Goal: Task Accomplishment & Management: Manage account settings

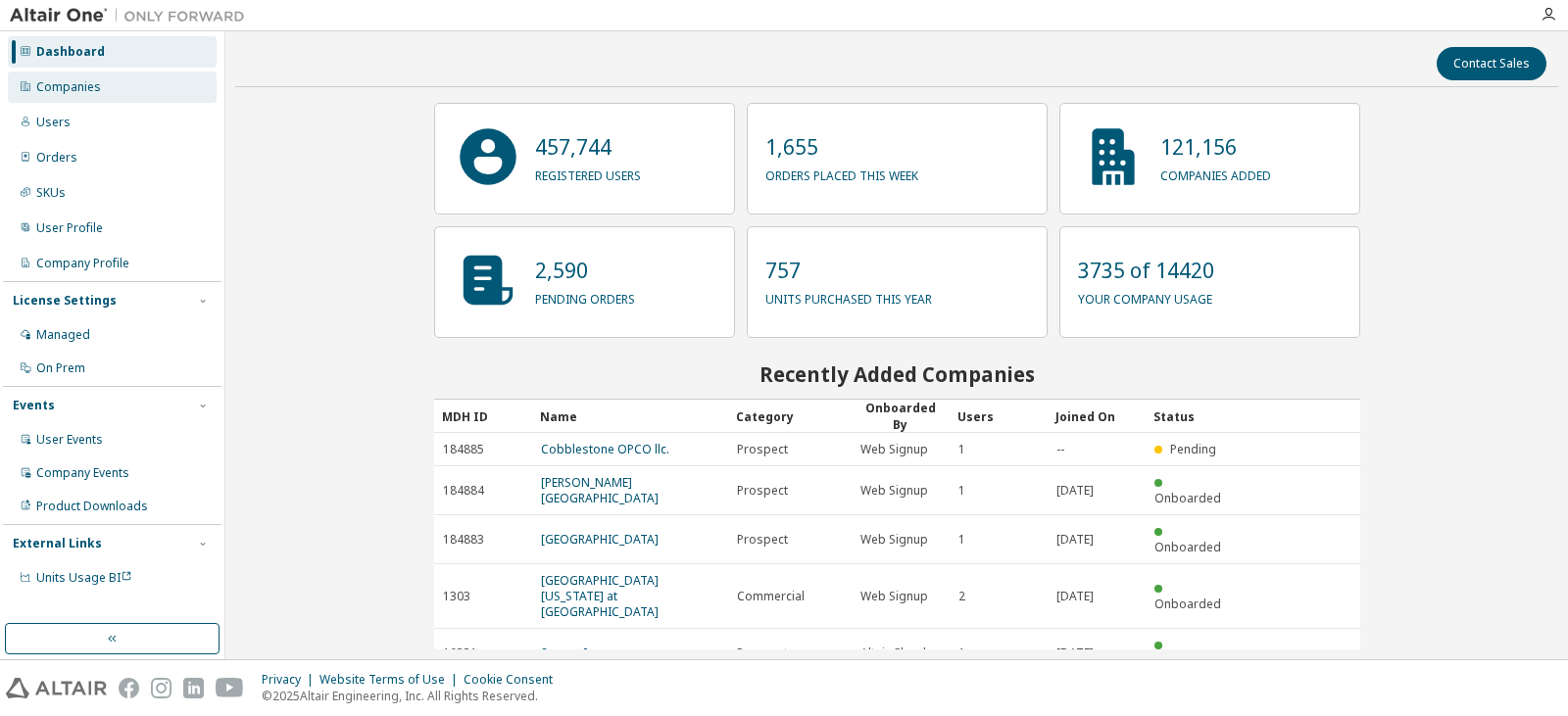
click at [66, 93] on div "Companies" at bounding box center [68, 88] width 65 height 16
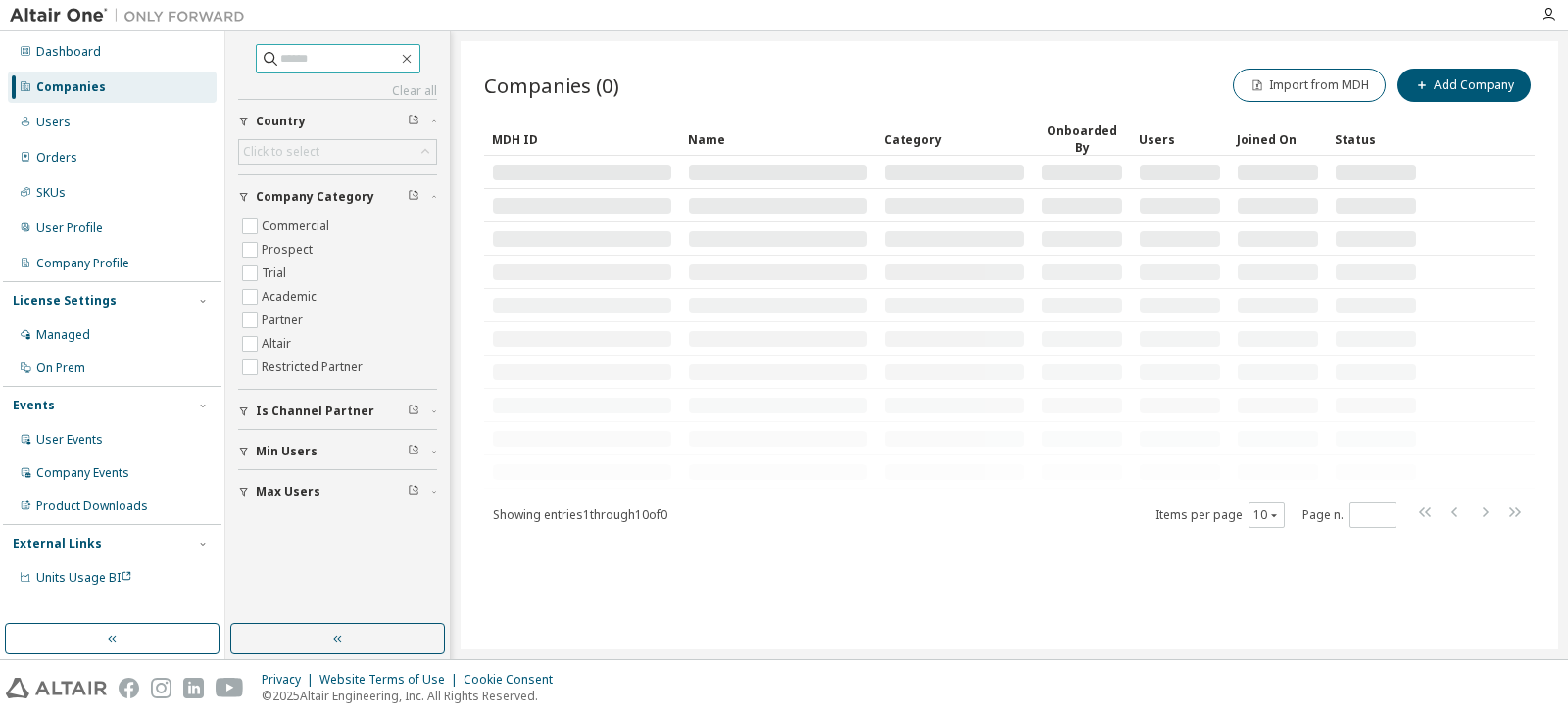
click at [344, 62] on input "text" at bounding box center [339, 59] width 118 height 20
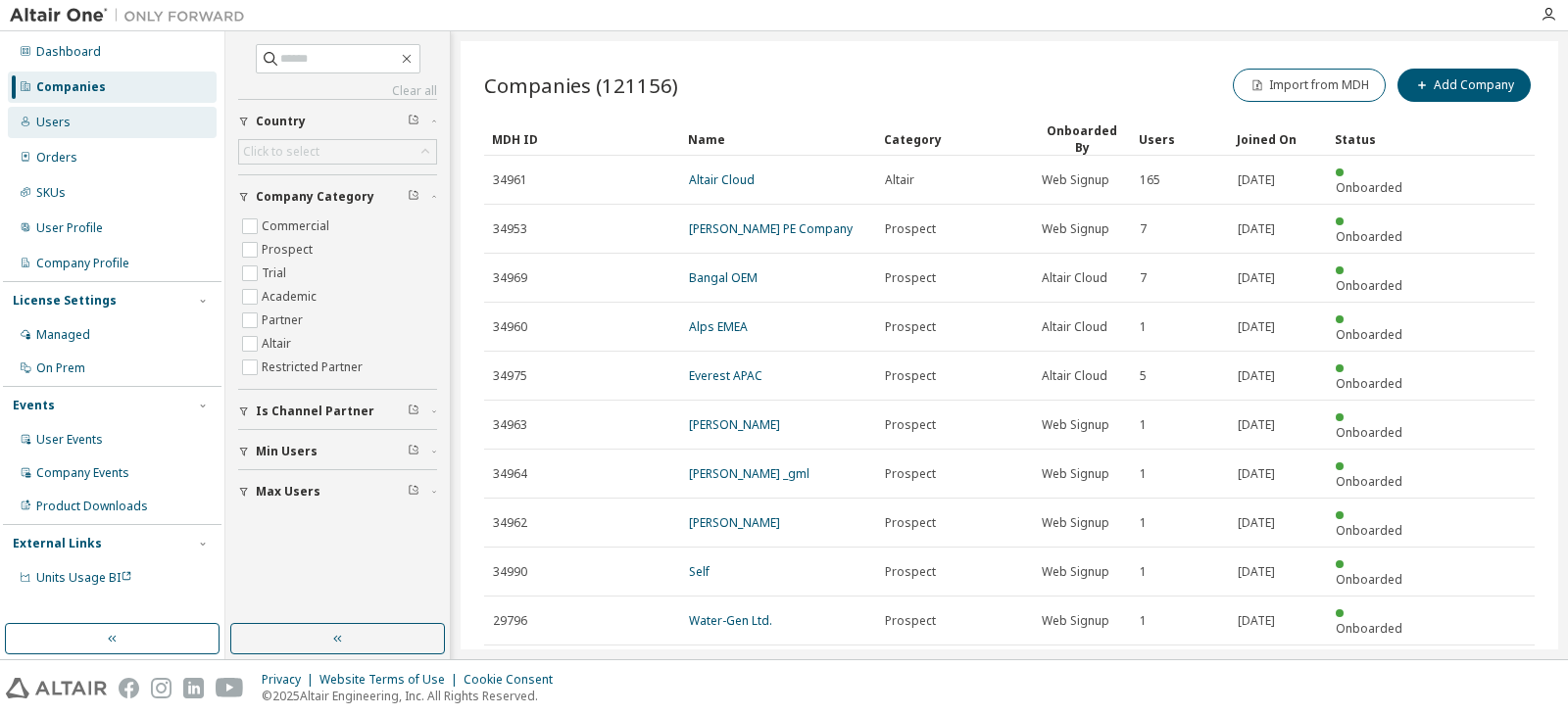
click at [95, 135] on div "Users" at bounding box center [112, 121] width 208 height 31
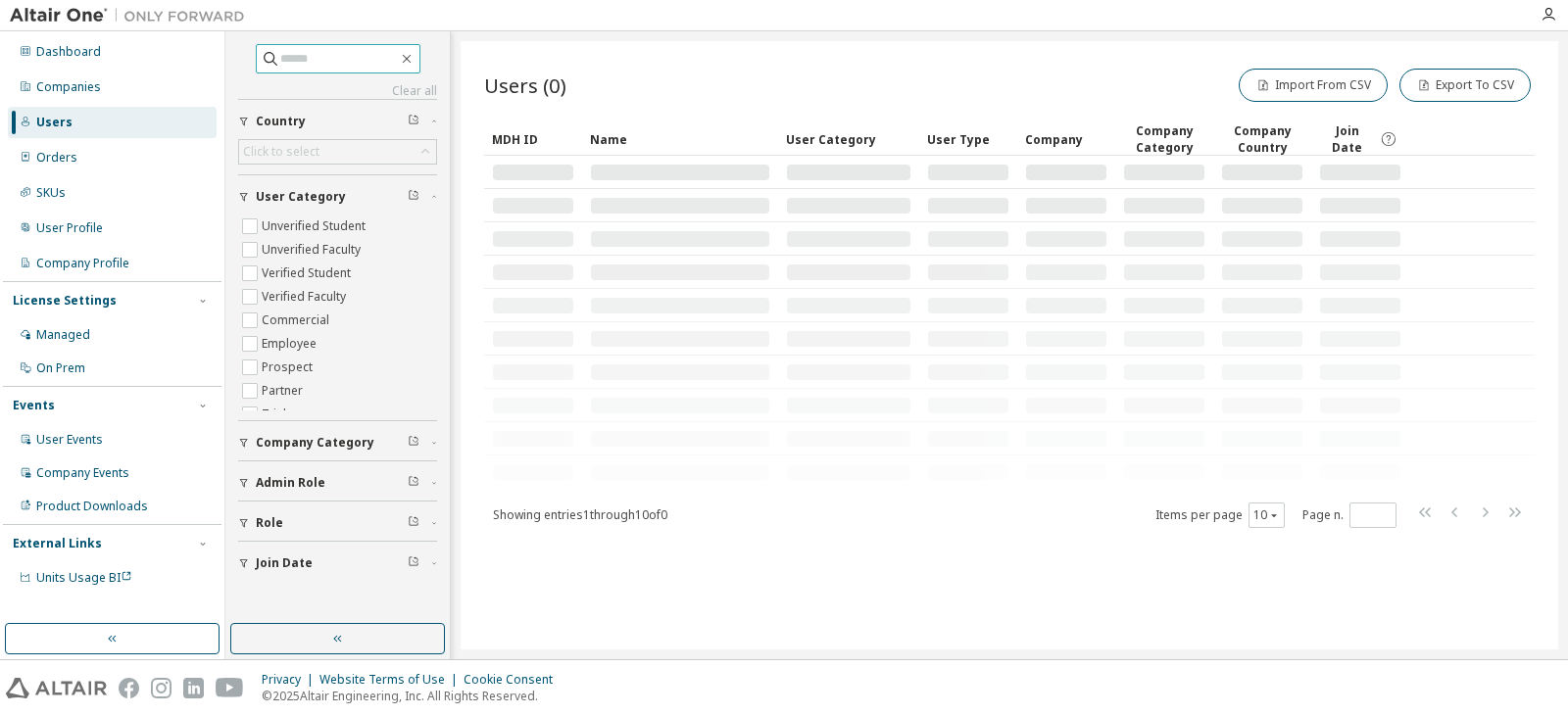
click at [280, 64] on input "text" at bounding box center [339, 59] width 118 height 20
type input "**********"
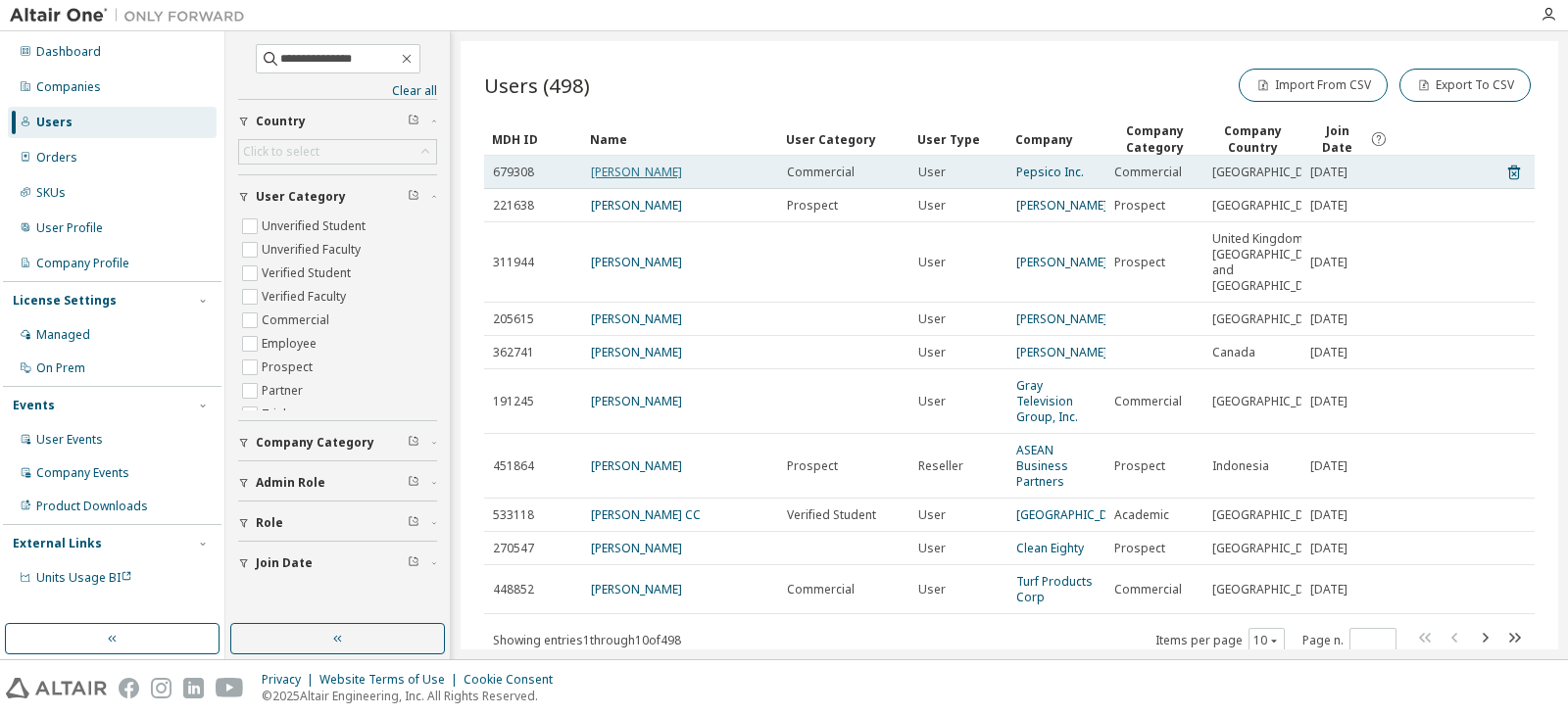
click at [612, 180] on link "Sean Eichenlaub" at bounding box center [636, 171] width 91 height 17
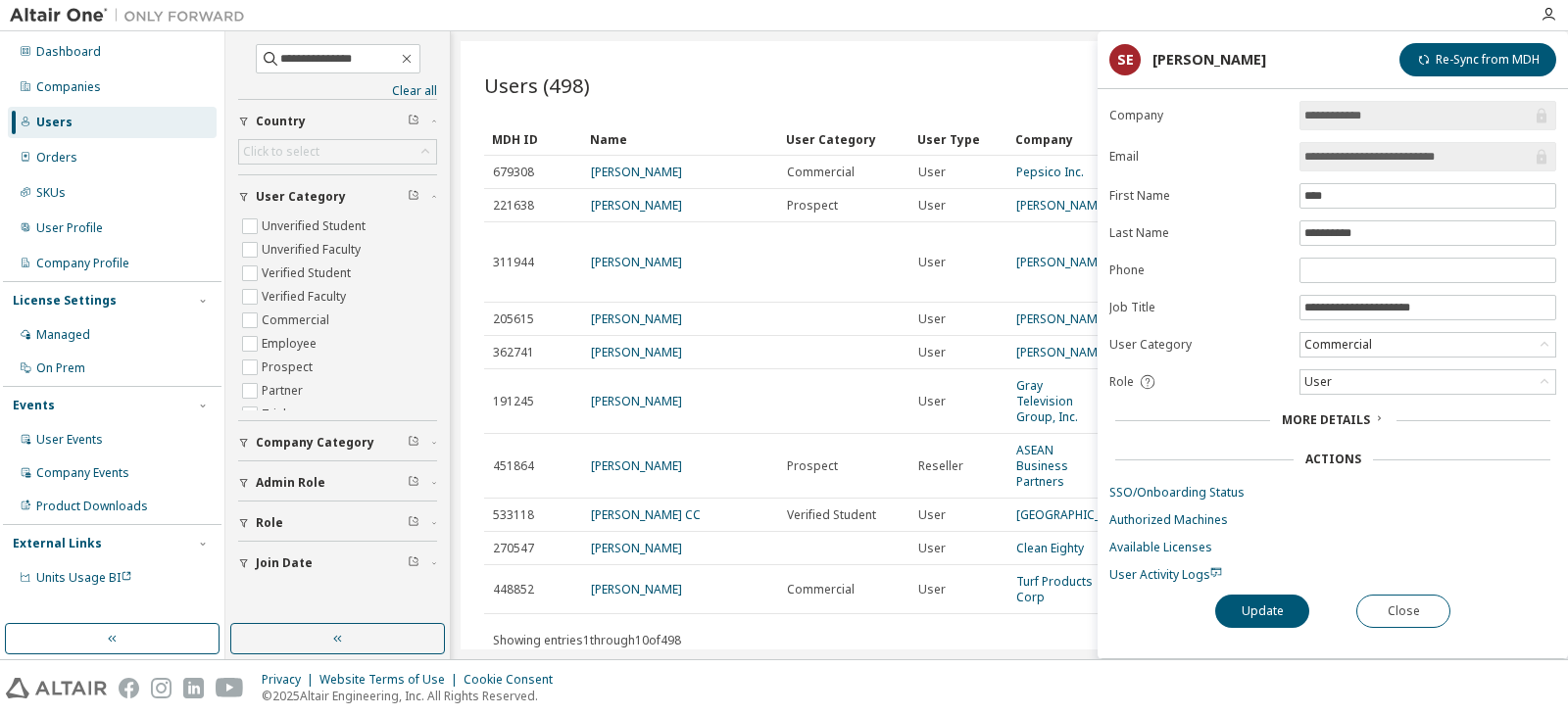
click at [1349, 423] on span "More Details" at bounding box center [1325, 419] width 89 height 17
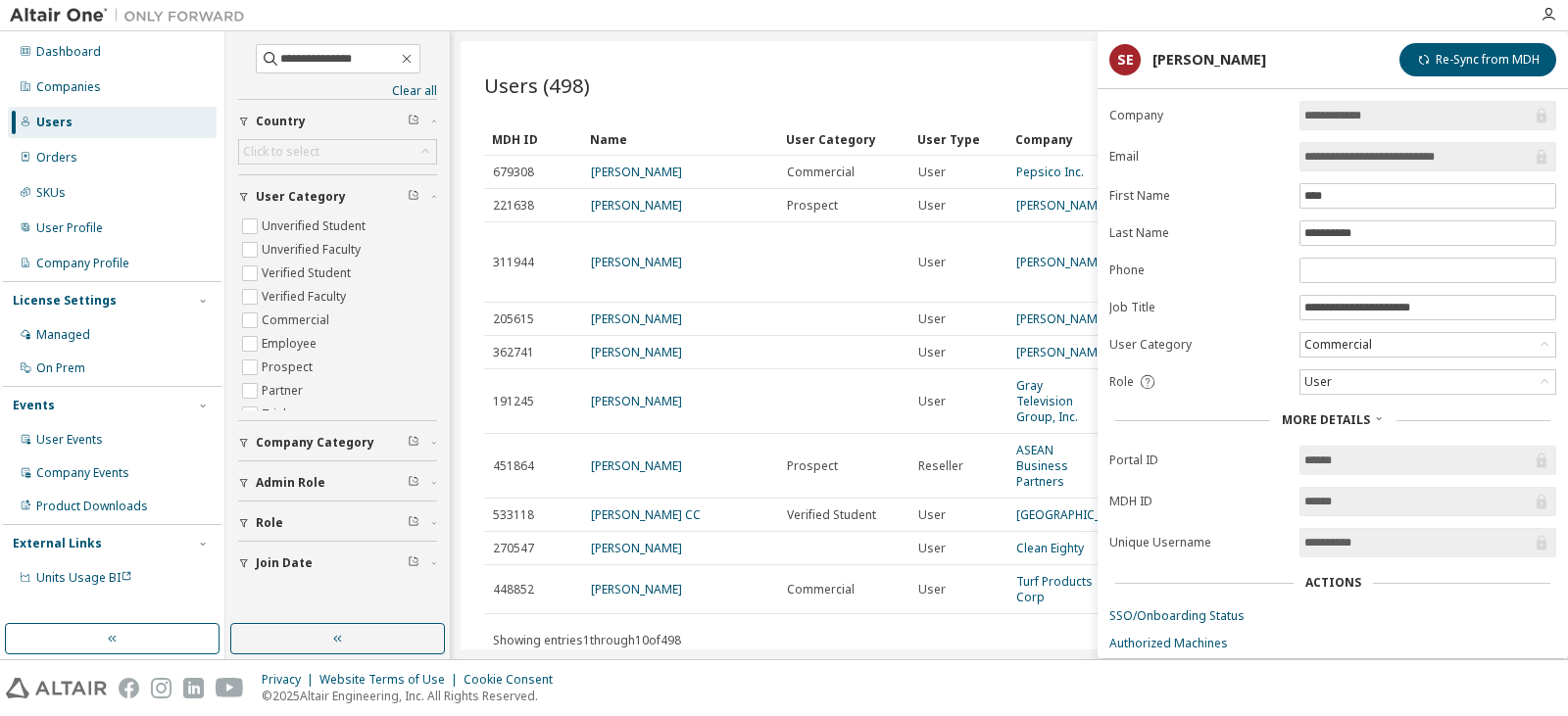
scroll to position [103, 0]
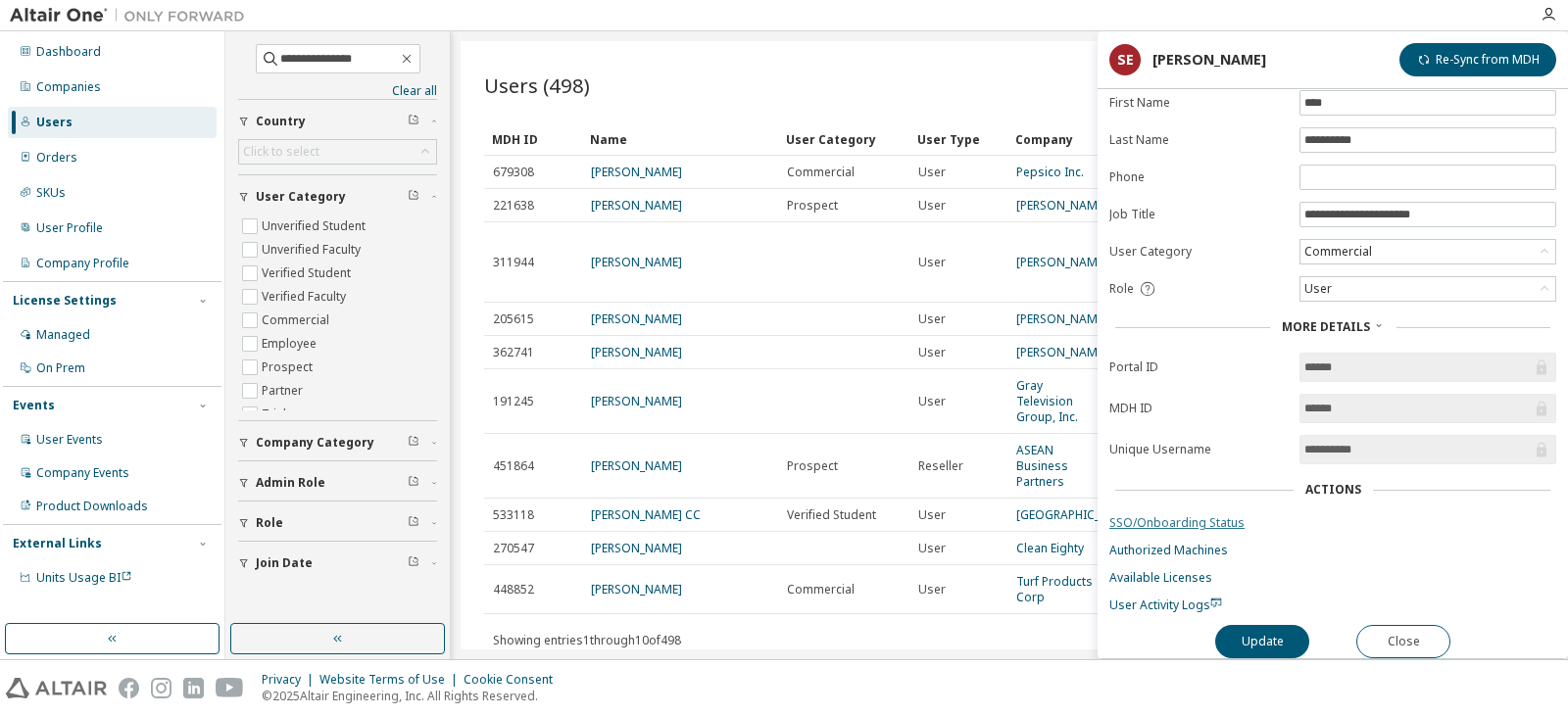
click at [1208, 517] on link "SSO/Onboarding Status" at bounding box center [1332, 523] width 447 height 16
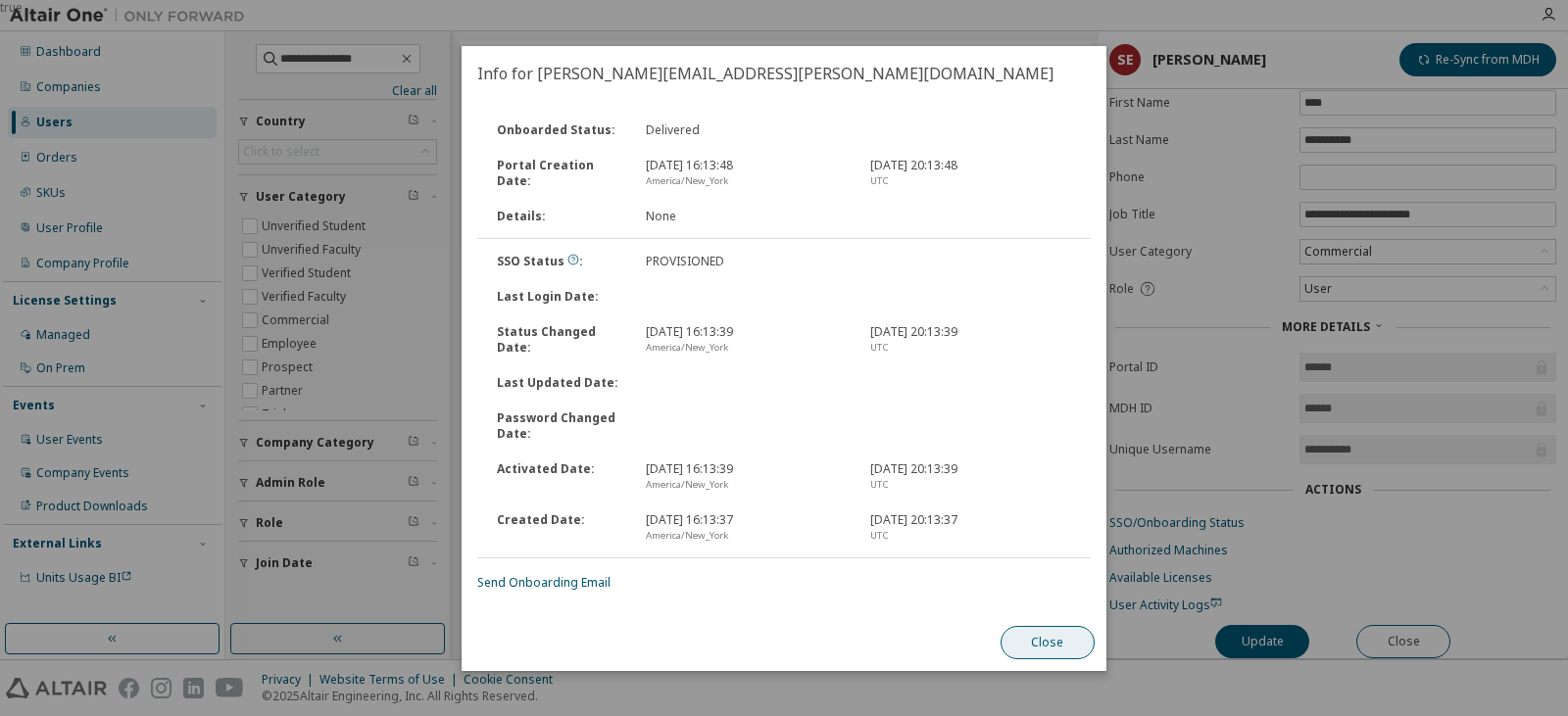
click at [1051, 630] on button "Close" at bounding box center [1047, 641] width 94 height 33
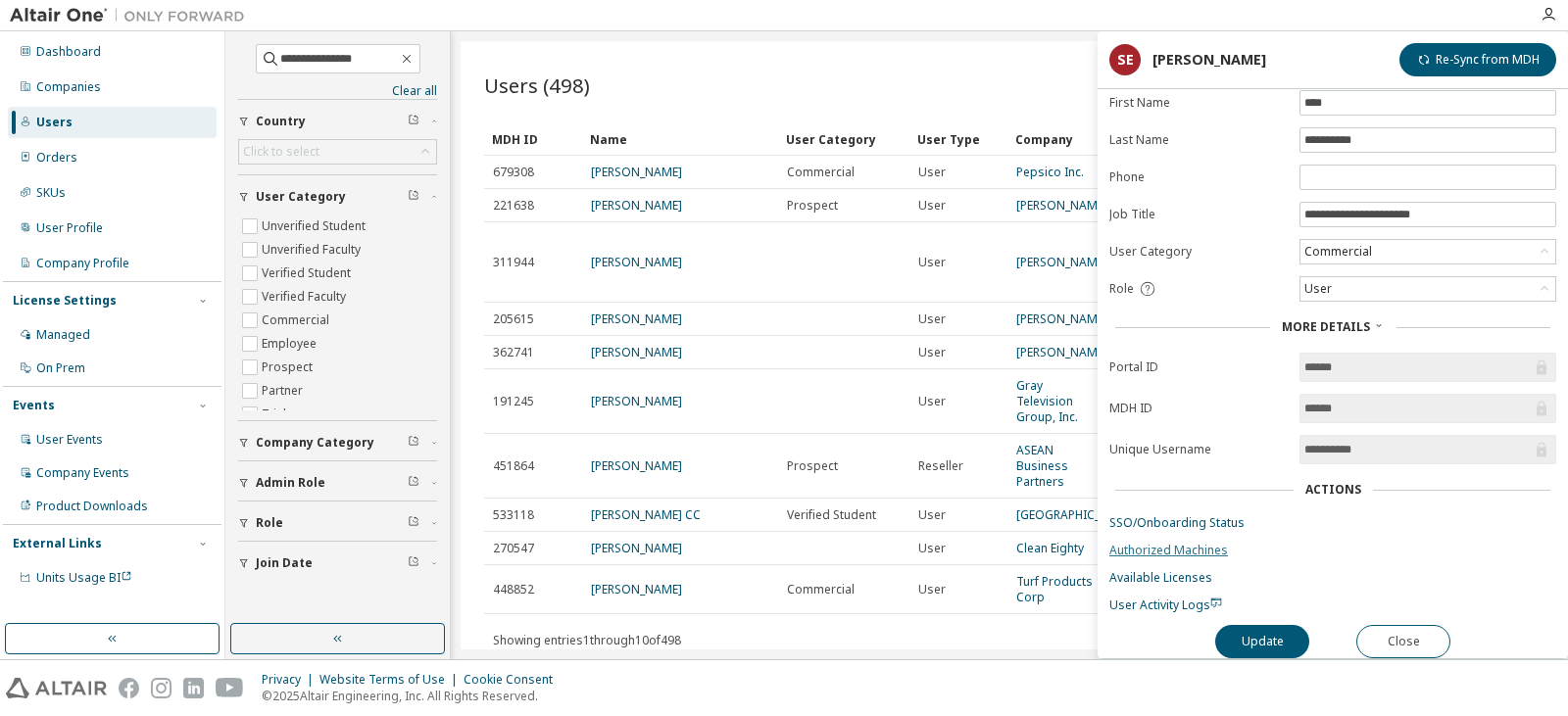
click at [1159, 544] on link "Authorized Machines" at bounding box center [1332, 551] width 447 height 16
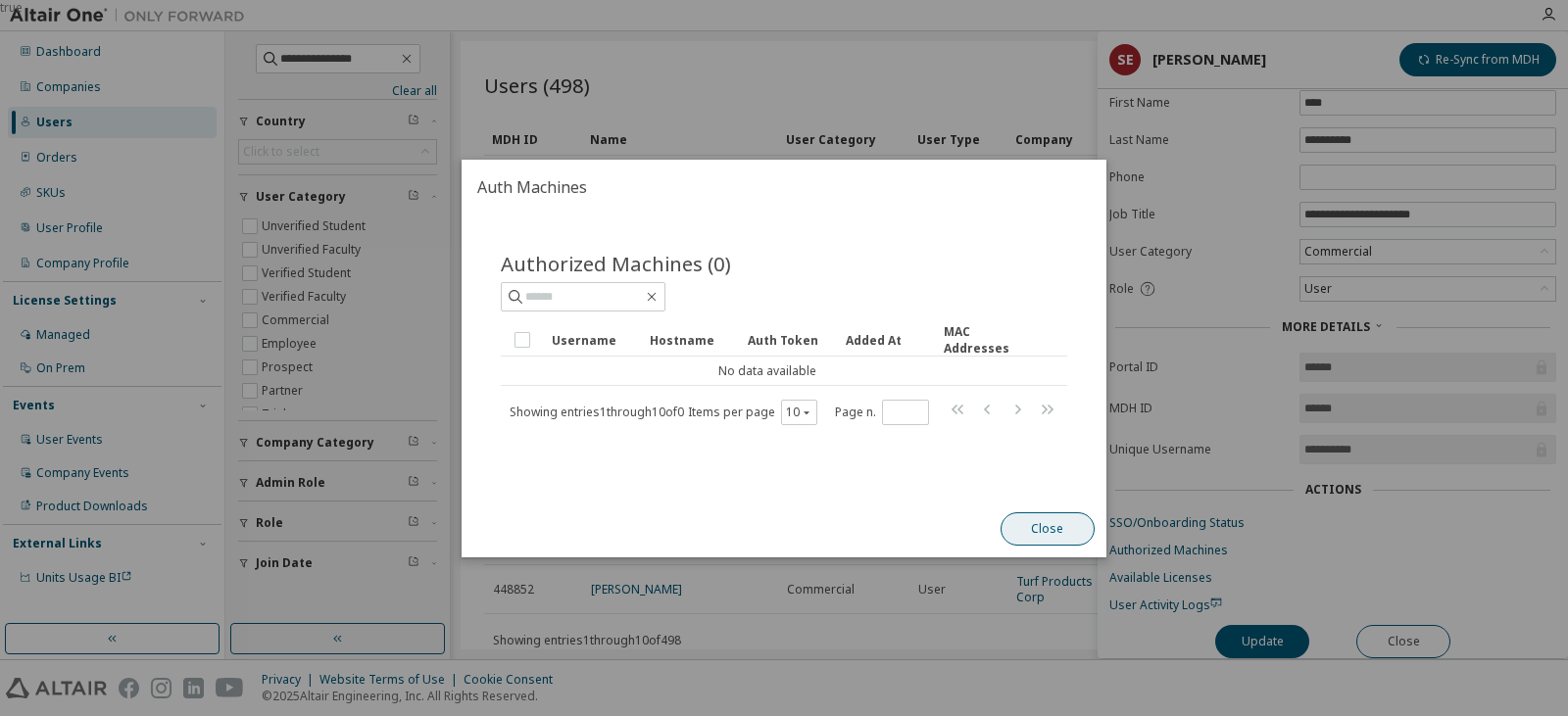
click at [1033, 518] on button "Close" at bounding box center [1047, 528] width 94 height 33
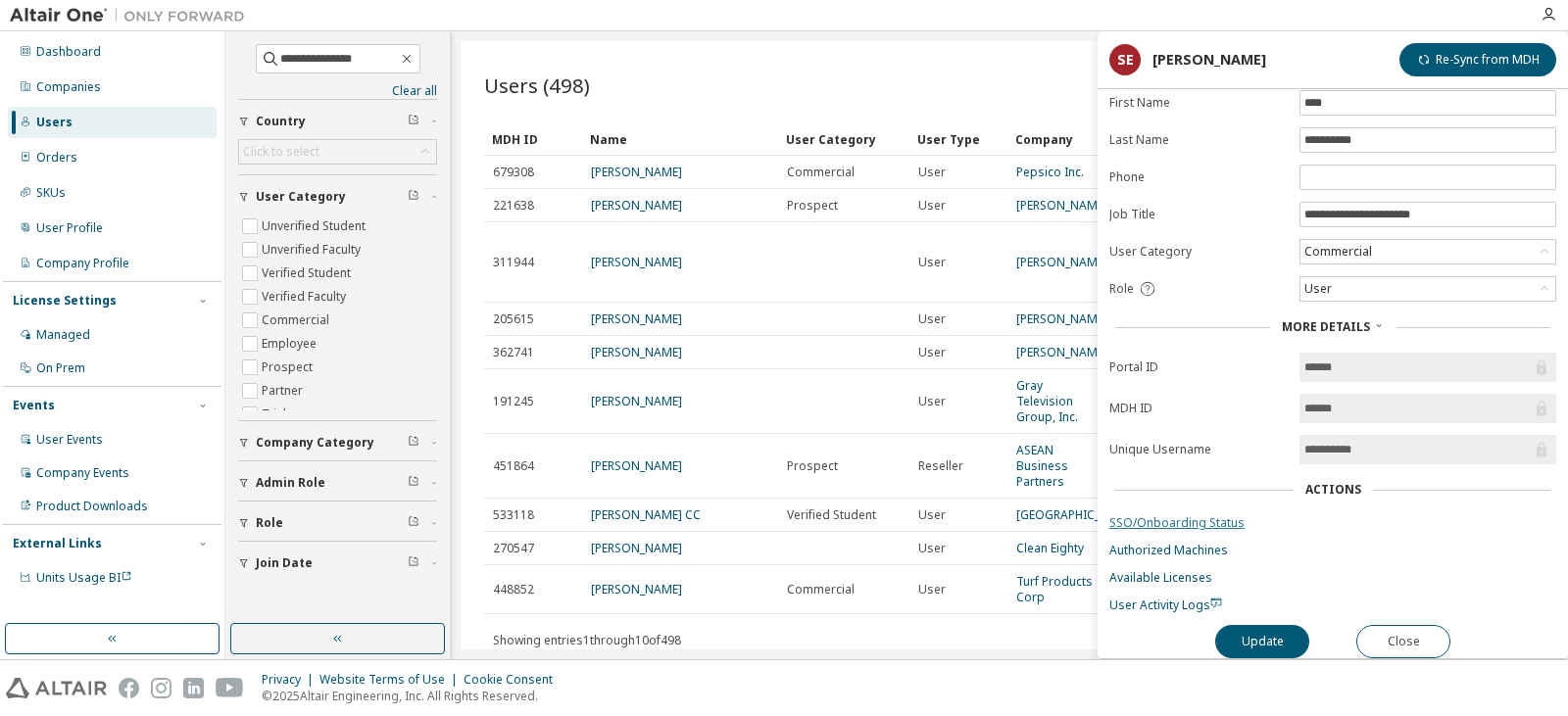
click at [1139, 515] on link "SSO/Onboarding Status" at bounding box center [1332, 523] width 447 height 16
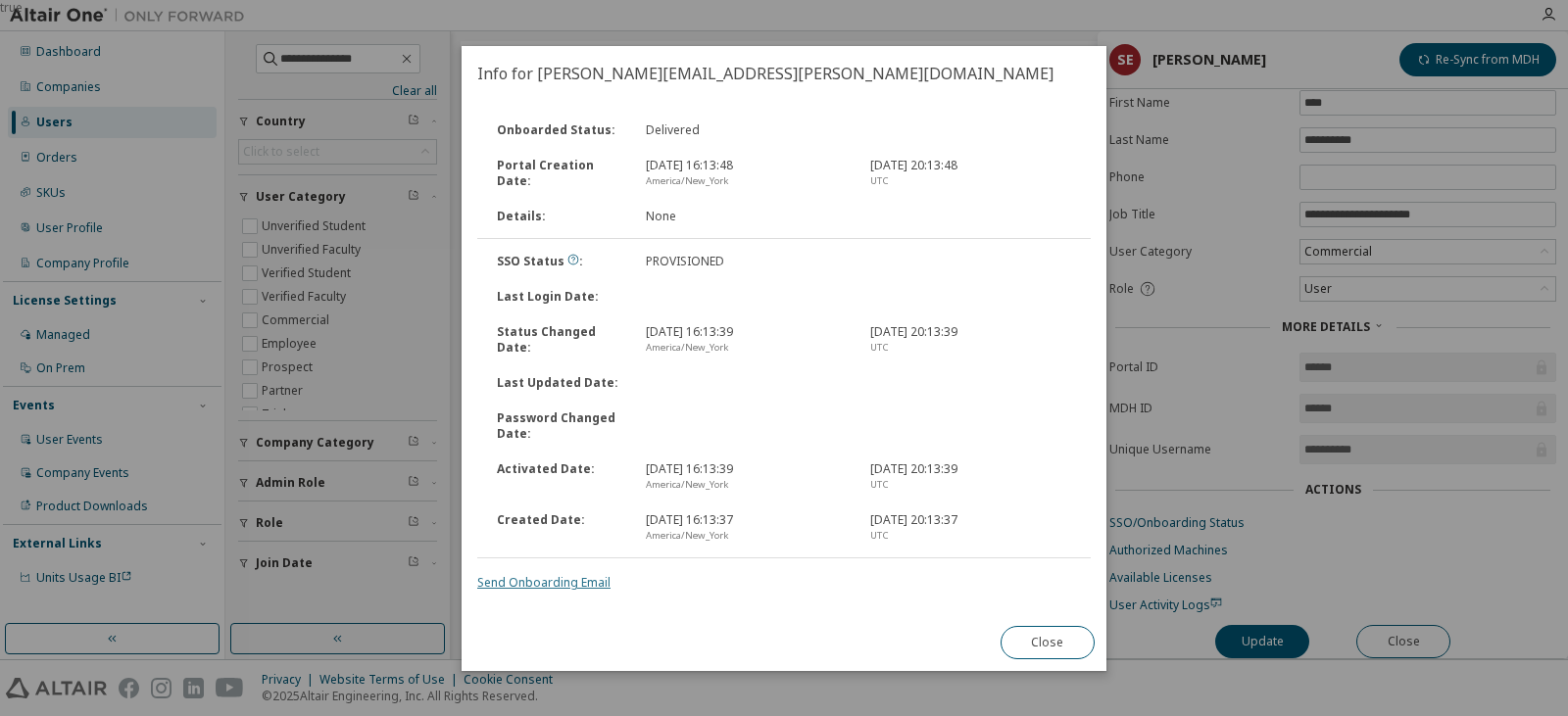
click at [557, 586] on link "Send Onboarding Email" at bounding box center [544, 582] width 133 height 17
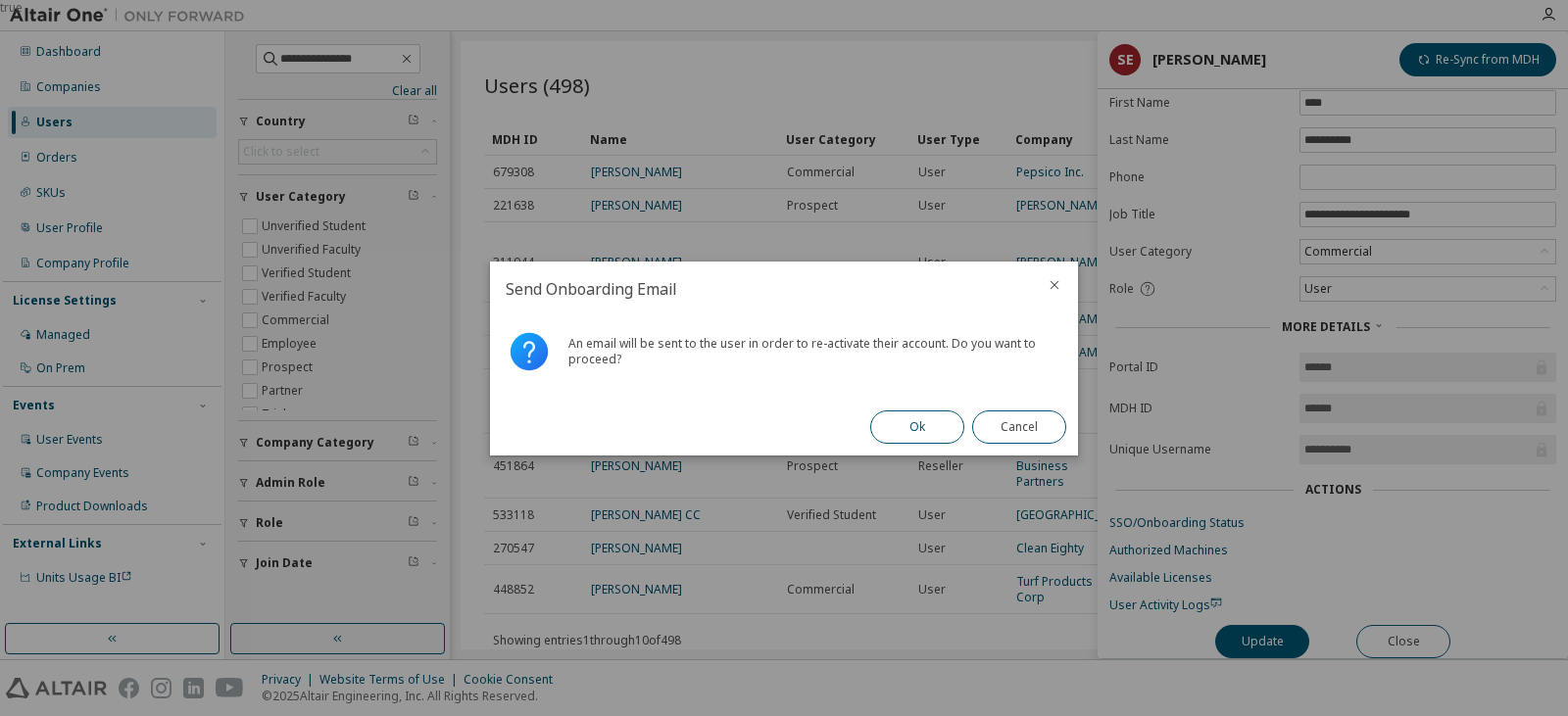
click at [923, 426] on button "Ok" at bounding box center [916, 426] width 94 height 33
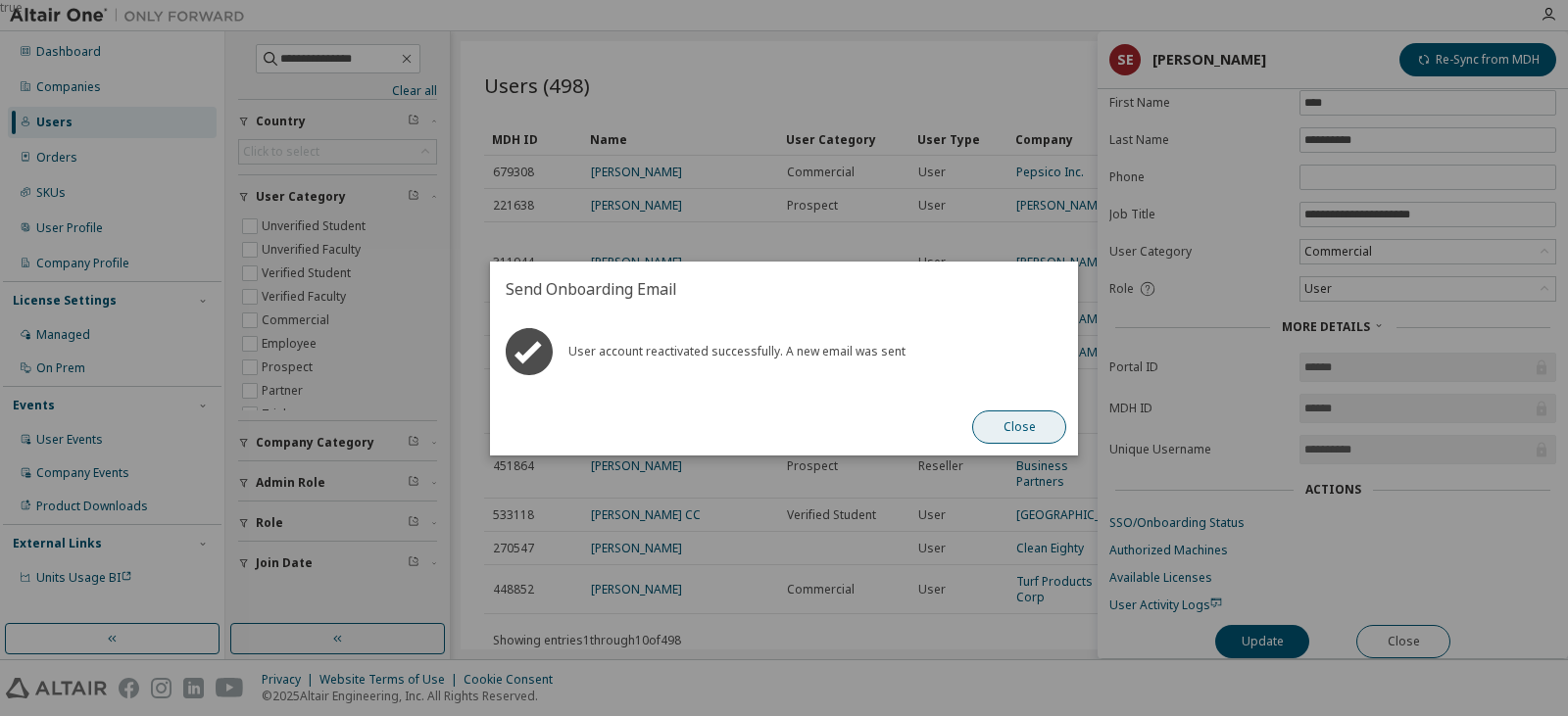
click at [989, 419] on button "Close" at bounding box center [1019, 426] width 94 height 33
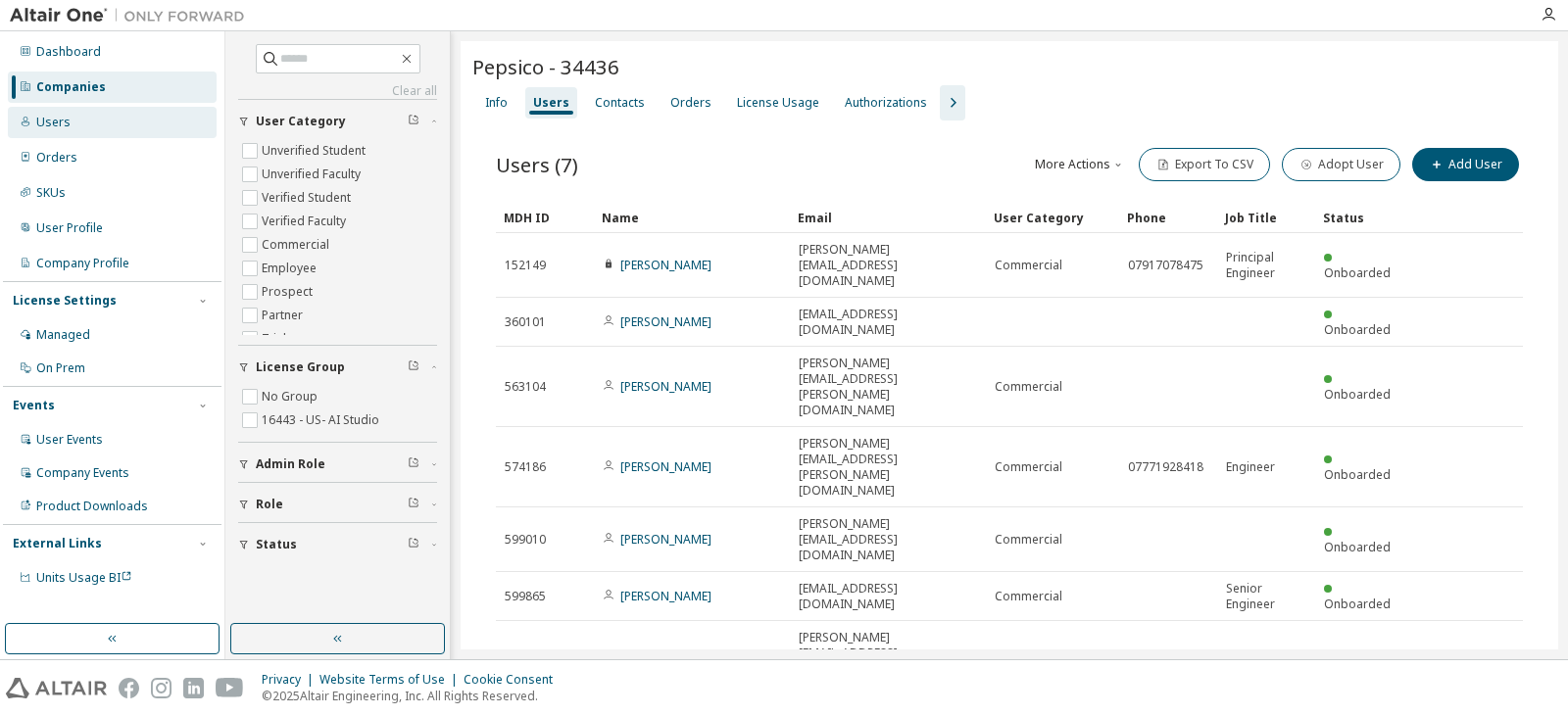
click at [103, 133] on div "Users" at bounding box center [112, 121] width 208 height 31
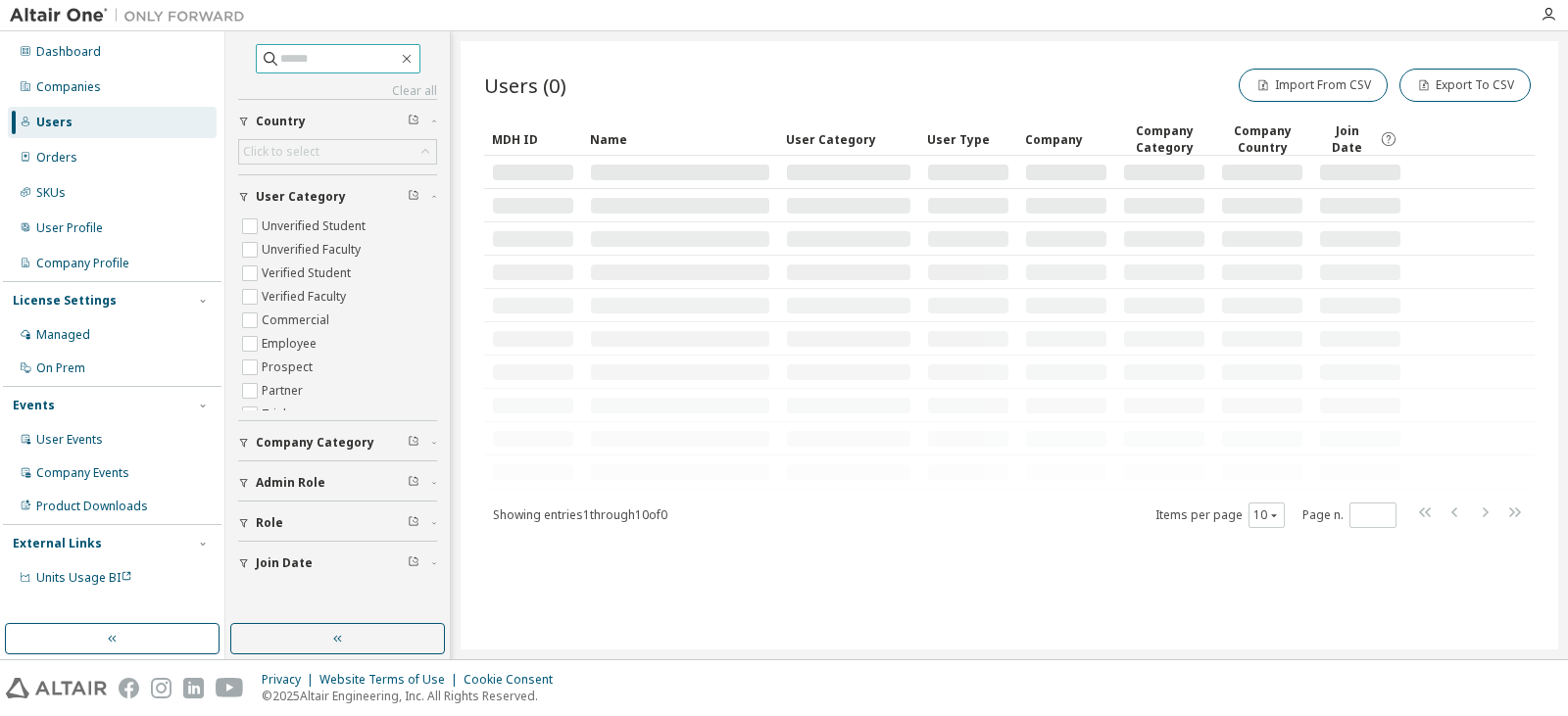
click at [319, 62] on input "text" at bounding box center [339, 59] width 118 height 20
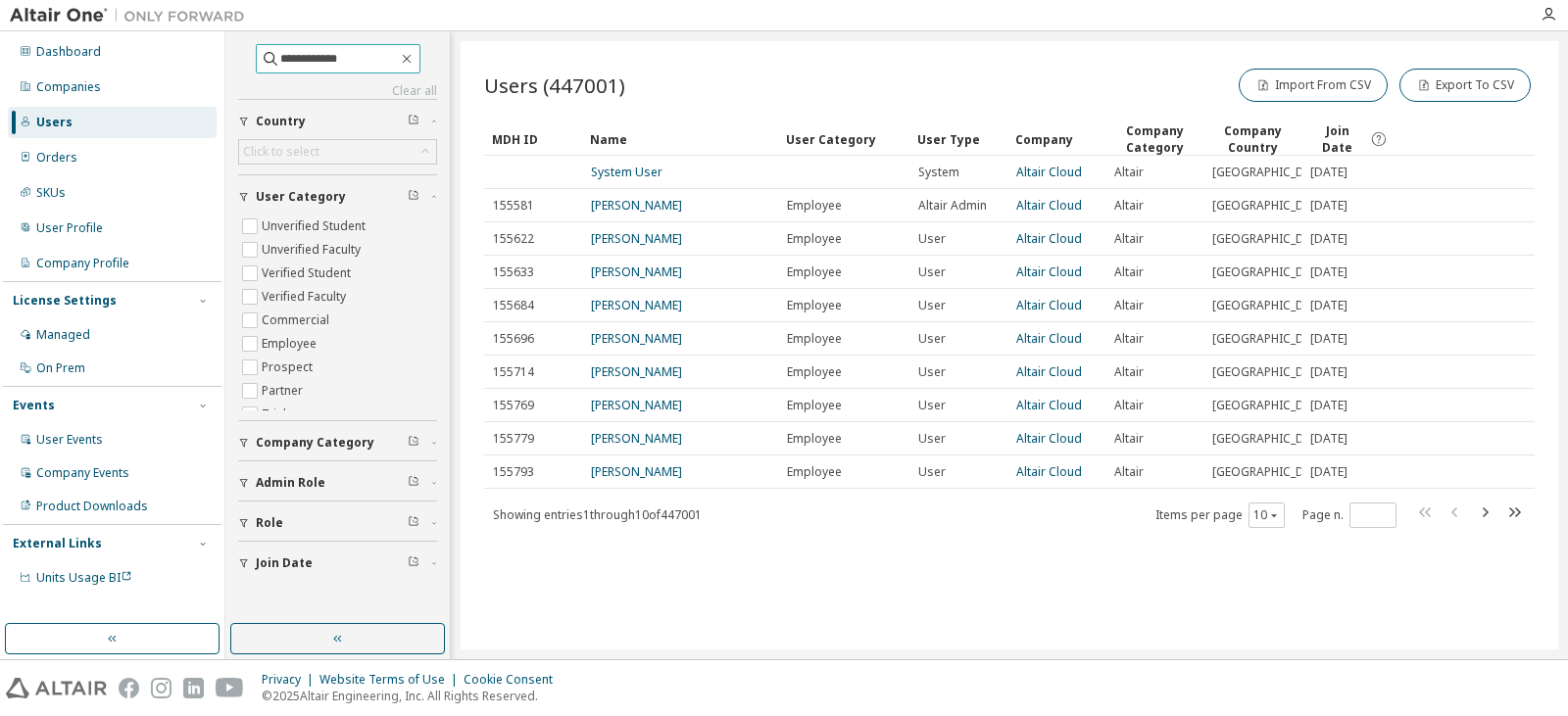
type input "**********"
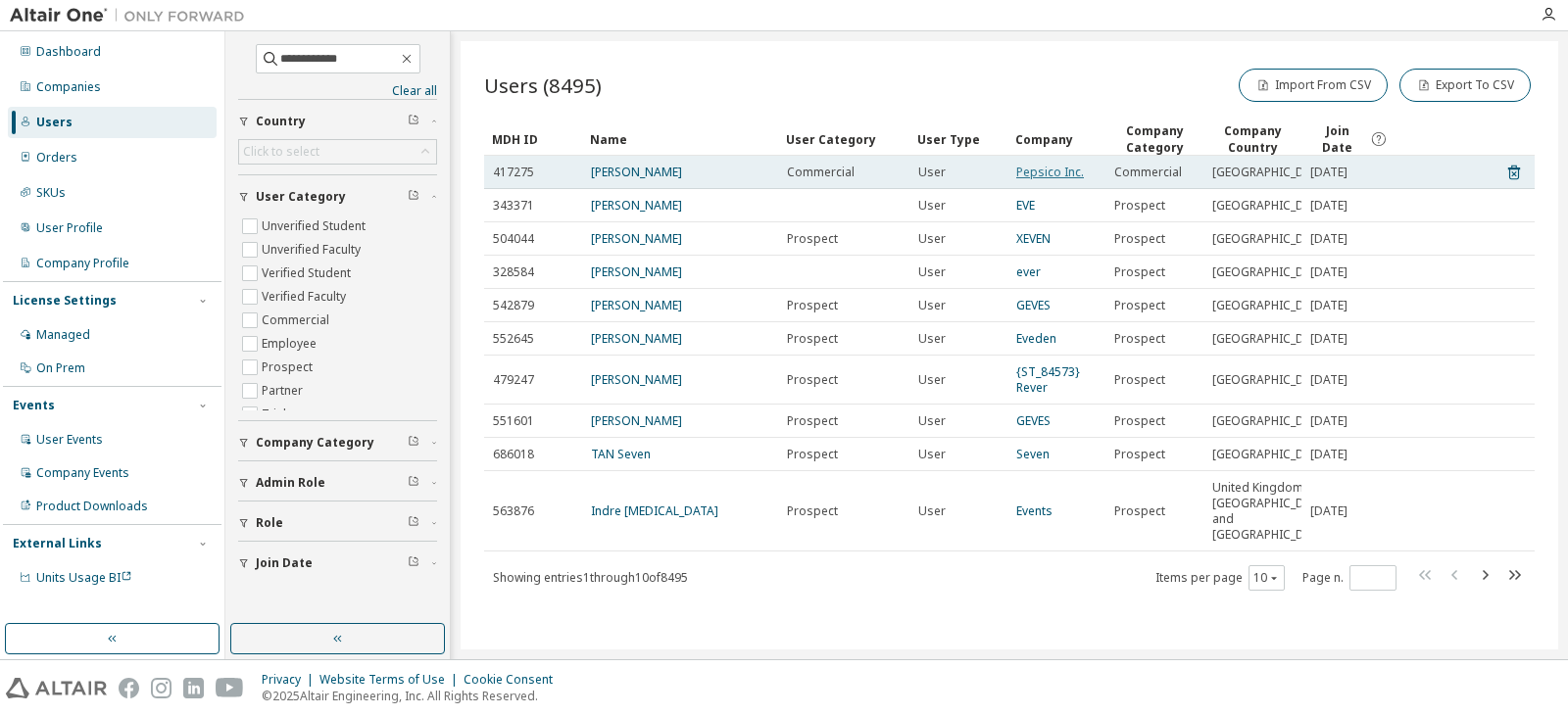
click at [1067, 178] on link "Pepsico Inc." at bounding box center [1050, 171] width 68 height 17
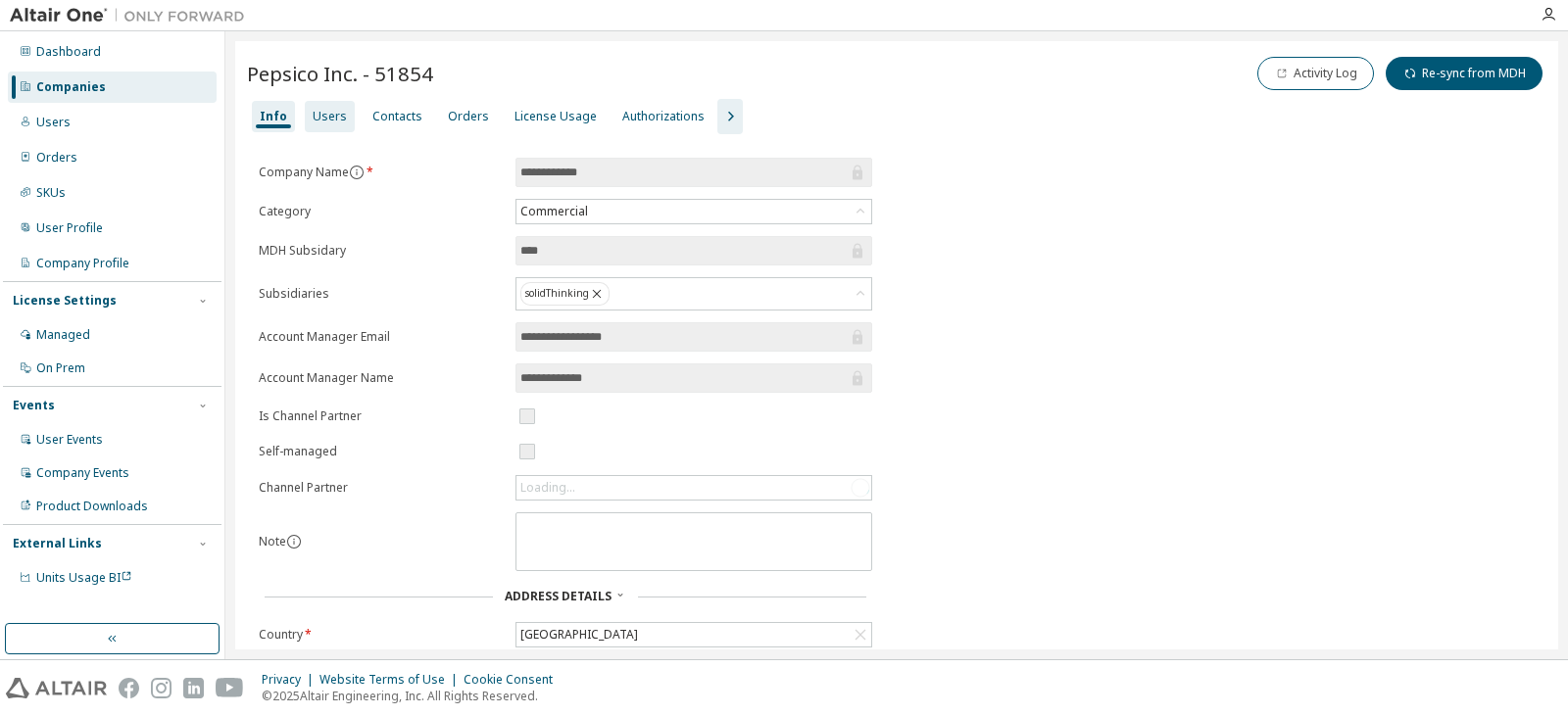
click at [343, 121] on div "Users" at bounding box center [330, 116] width 50 height 31
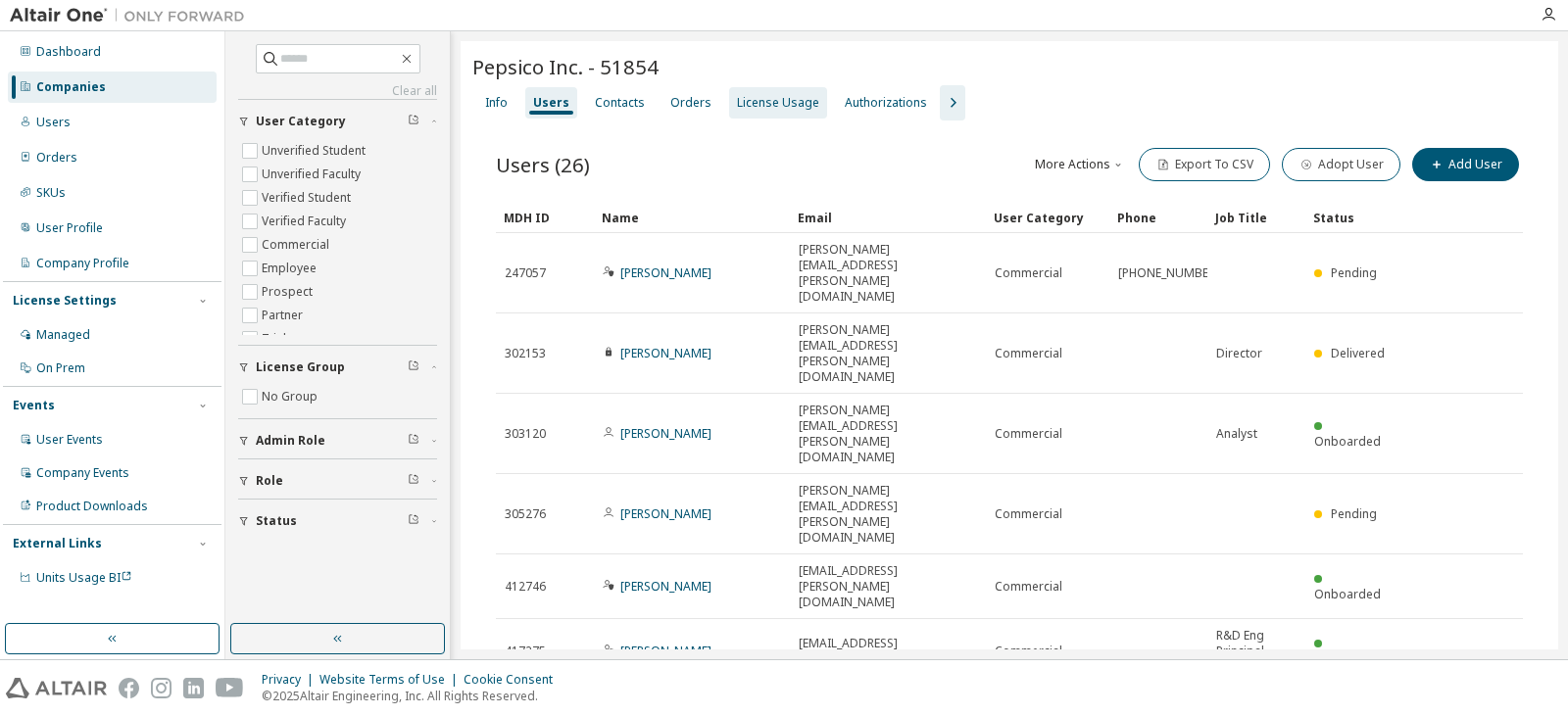
click at [747, 104] on div "License Usage" at bounding box center [778, 103] width 83 height 16
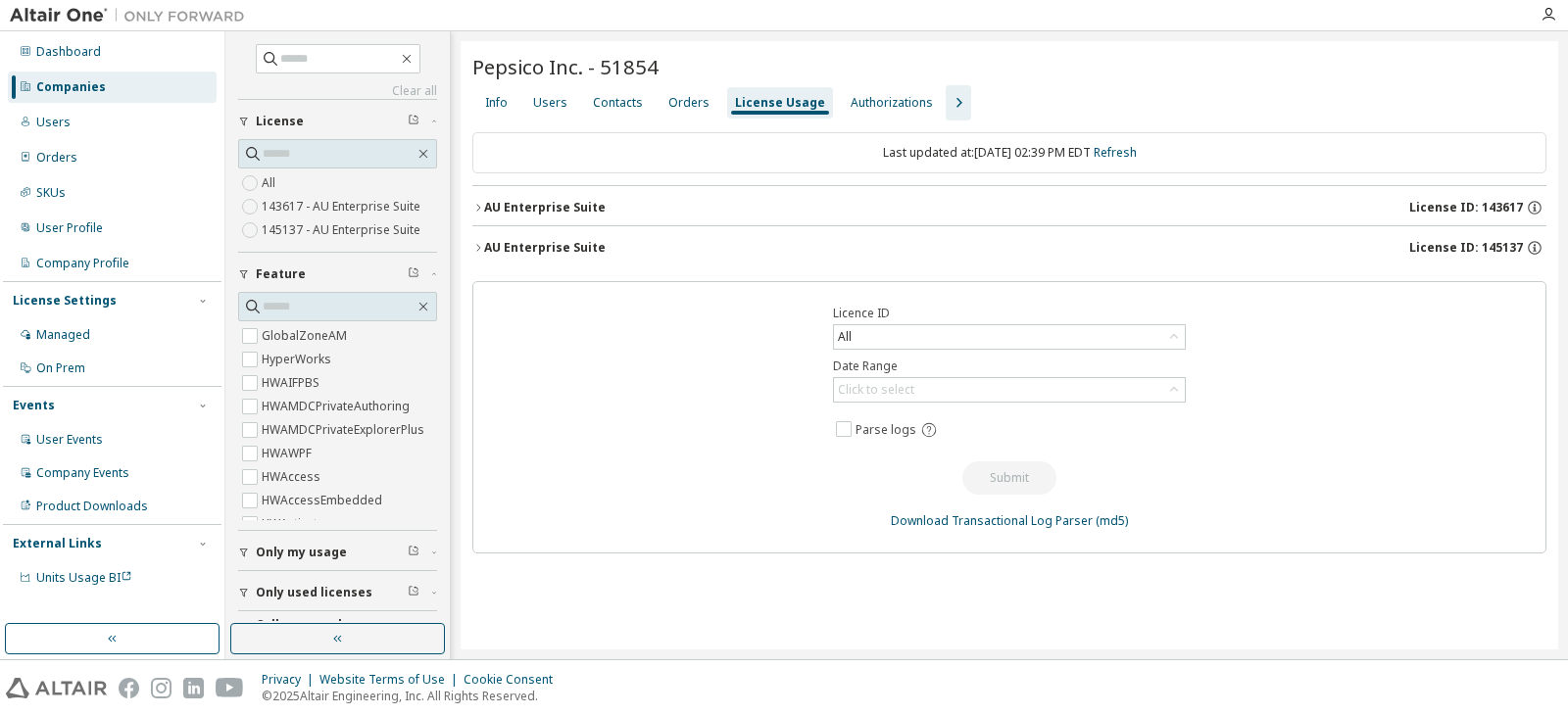
click at [507, 204] on div "AU Enterprise Suite" at bounding box center [545, 208] width 122 height 16
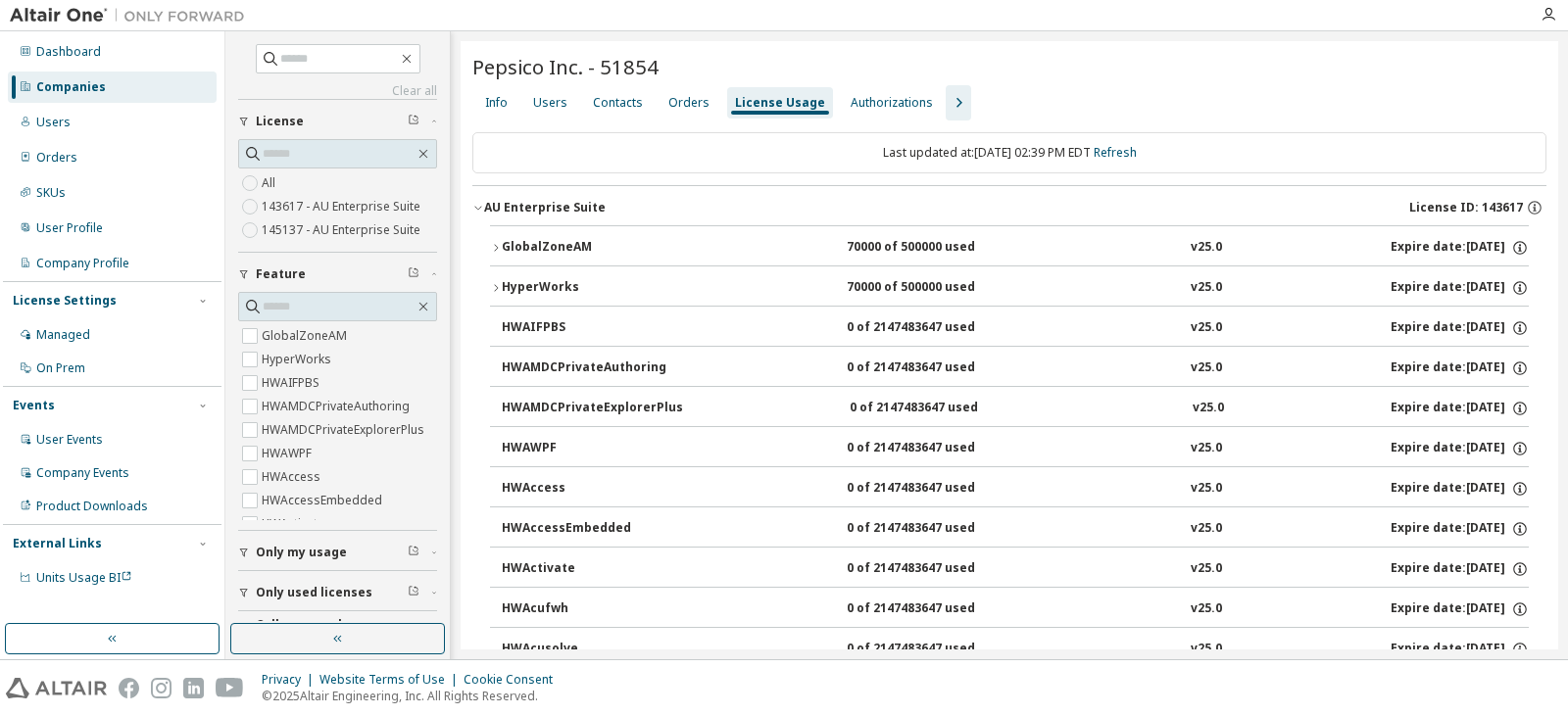
click at [507, 204] on div "AU Enterprise Suite" at bounding box center [545, 208] width 122 height 16
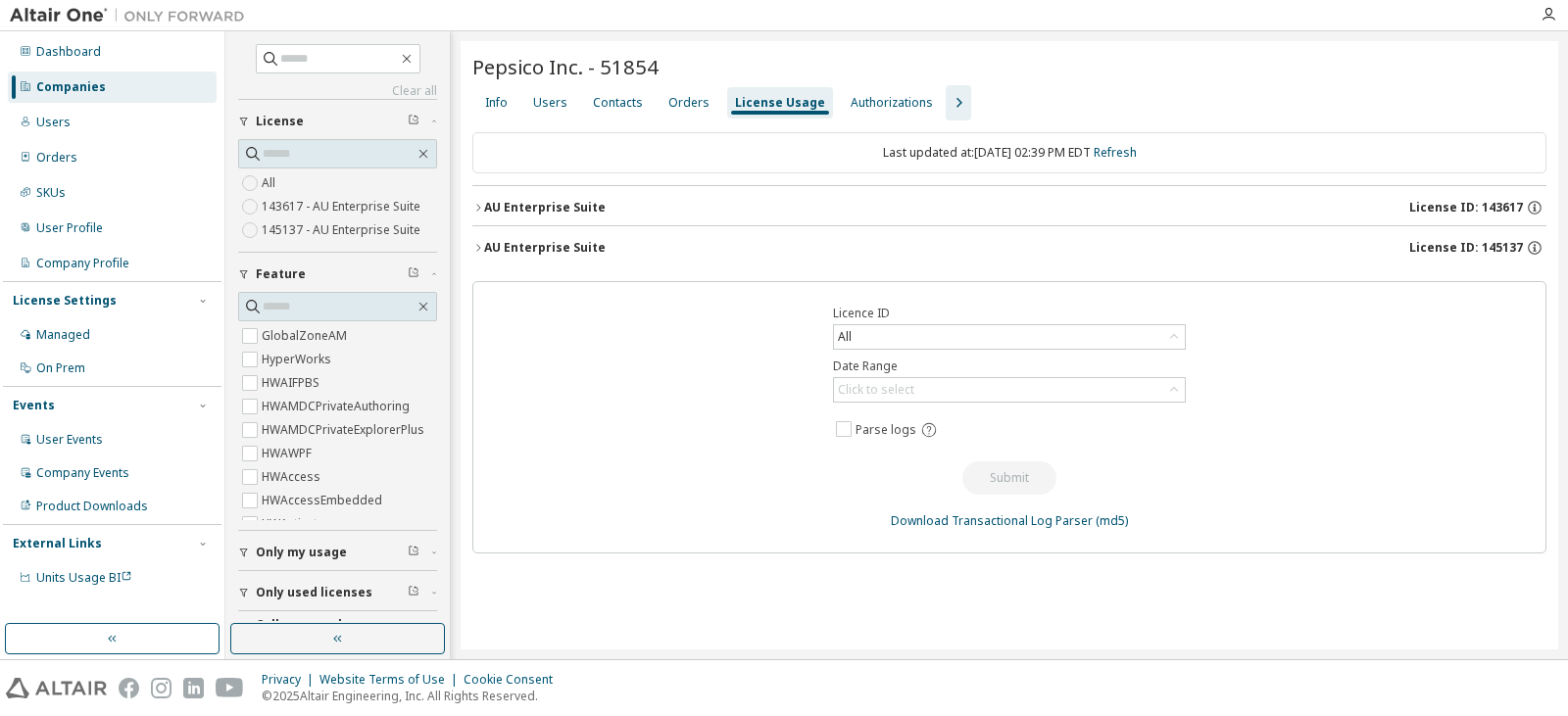
click at [498, 240] on div "AU Enterprise Suite" at bounding box center [545, 248] width 122 height 16
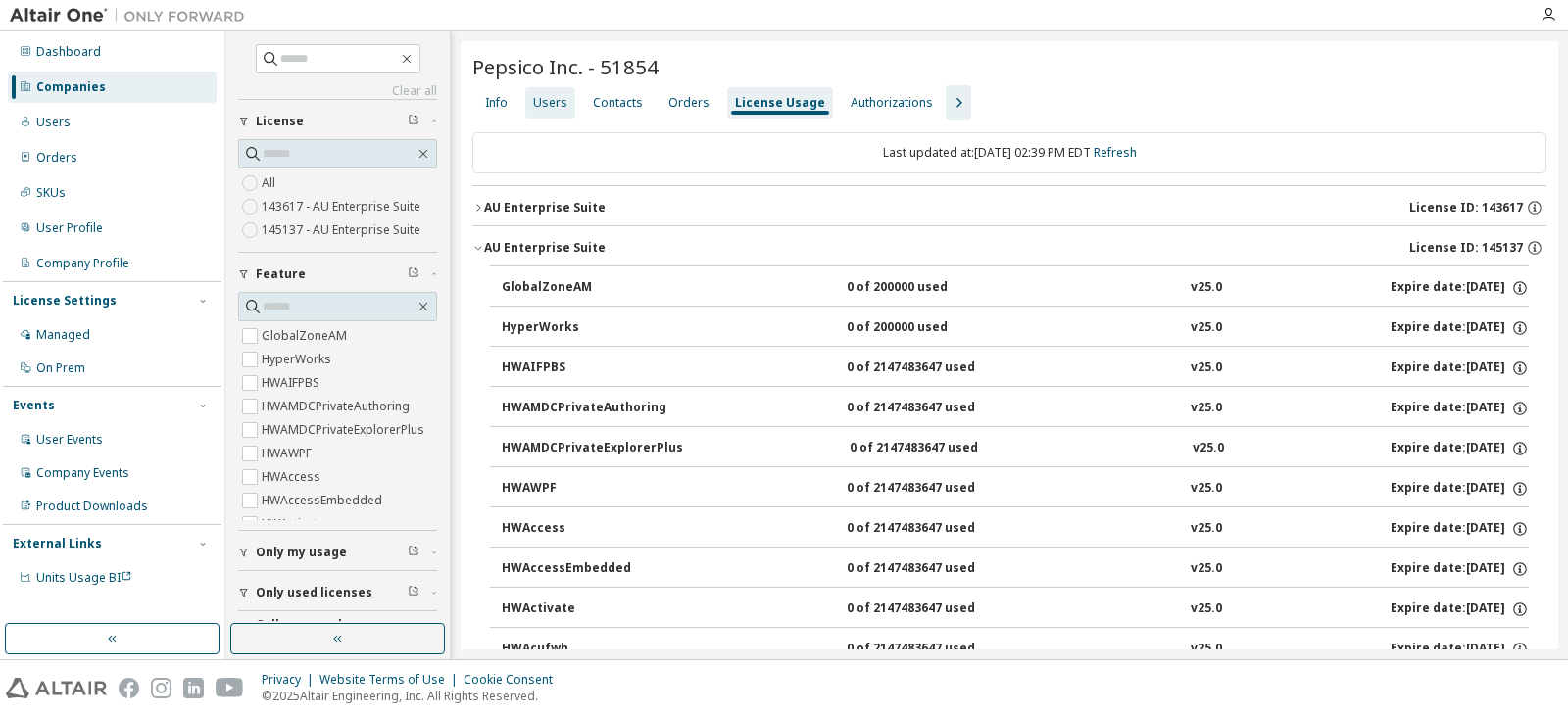
click at [538, 95] on div "Users" at bounding box center [550, 103] width 34 height 16
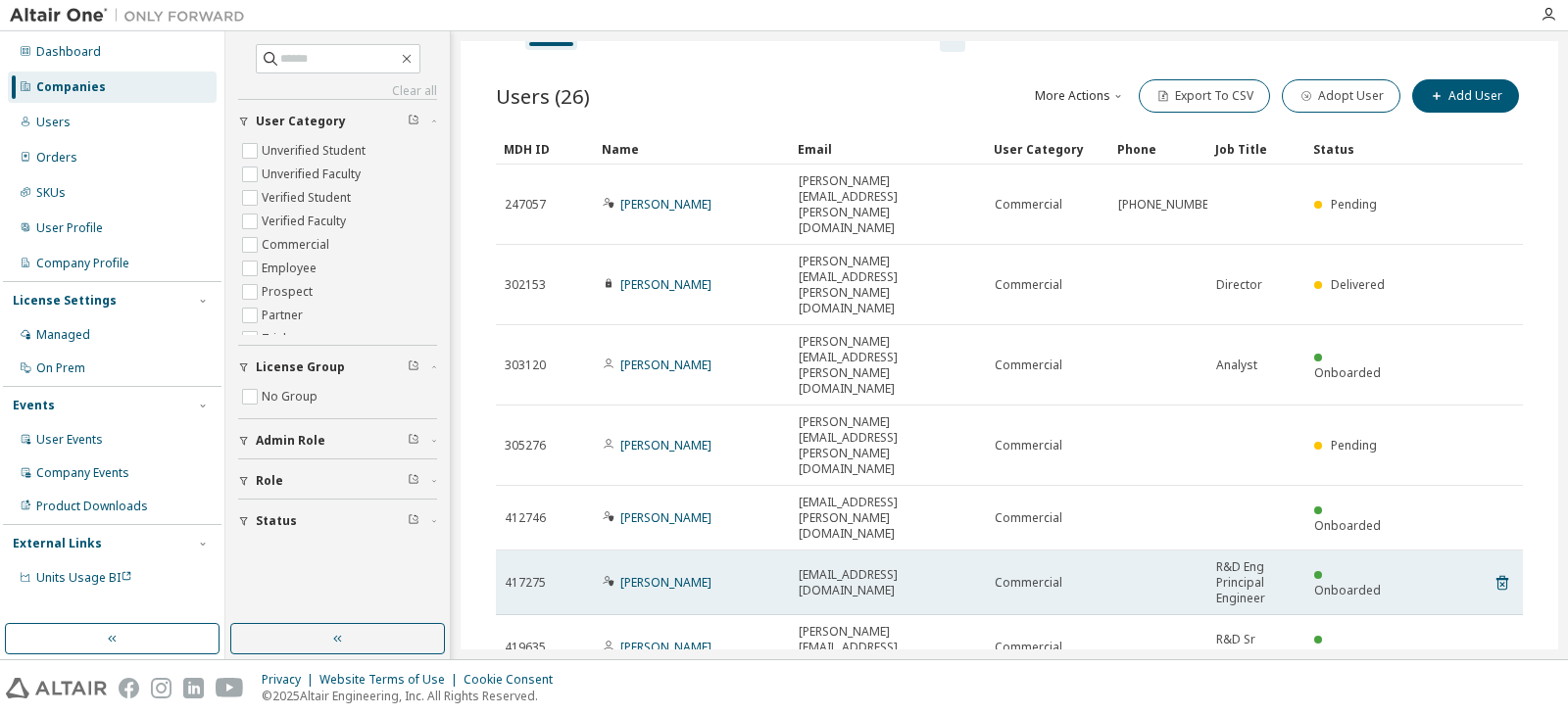
scroll to position [98, 0]
